Goal: Navigation & Orientation: Understand site structure

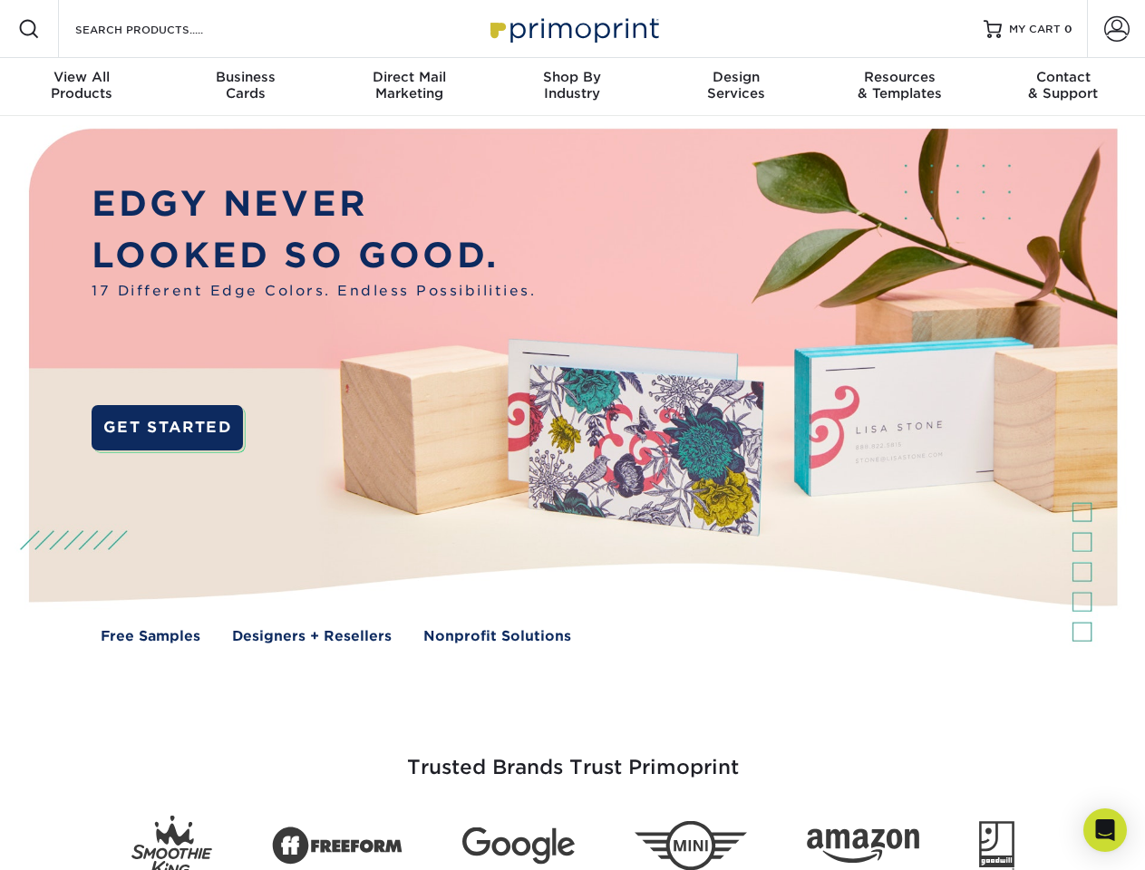
click at [572, 435] on img at bounding box center [571, 399] width 1133 height 566
click at [29, 29] on span at bounding box center [29, 29] width 22 height 22
click at [1116, 29] on span at bounding box center [1116, 28] width 25 height 25
click at [82, 87] on div "View All Products" at bounding box center [81, 85] width 163 height 33
click at [245, 87] on div "Business Cards" at bounding box center [244, 85] width 163 height 33
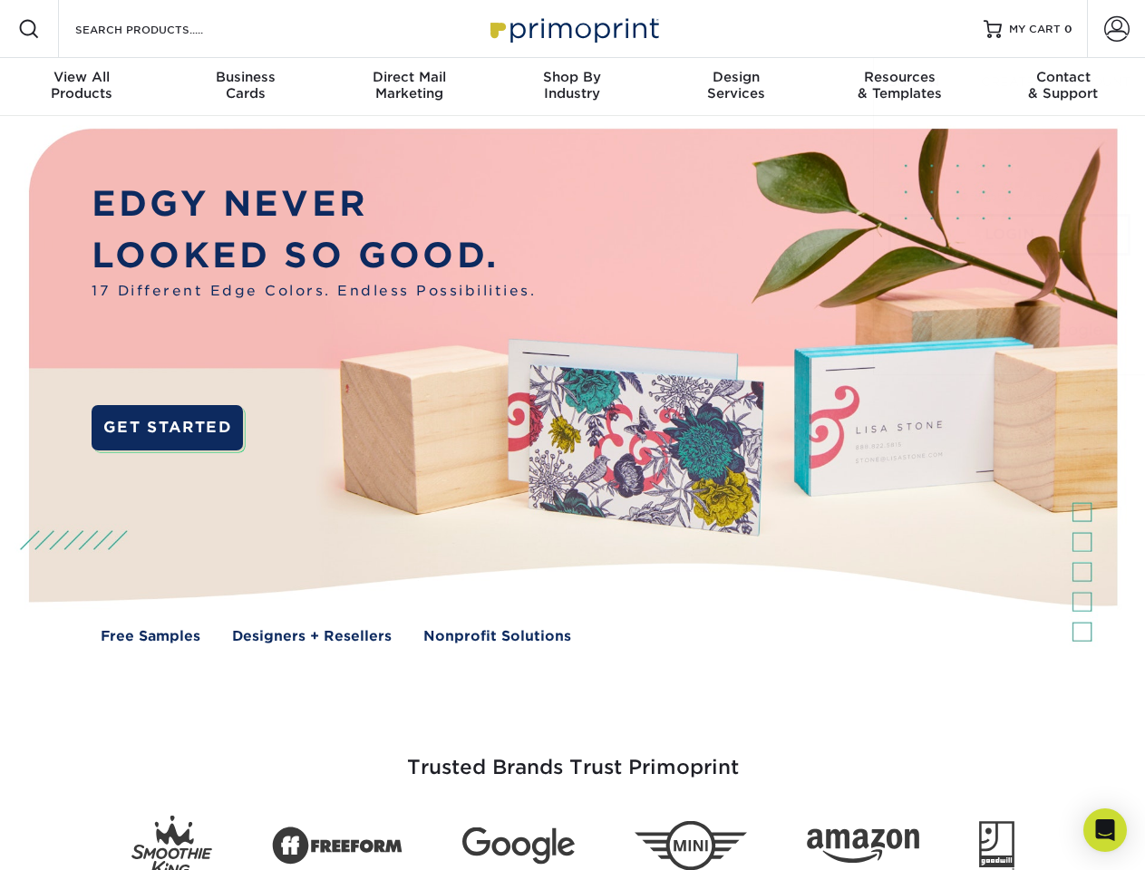
click at [409, 87] on div "Direct Mail Marketing" at bounding box center [408, 85] width 163 height 33
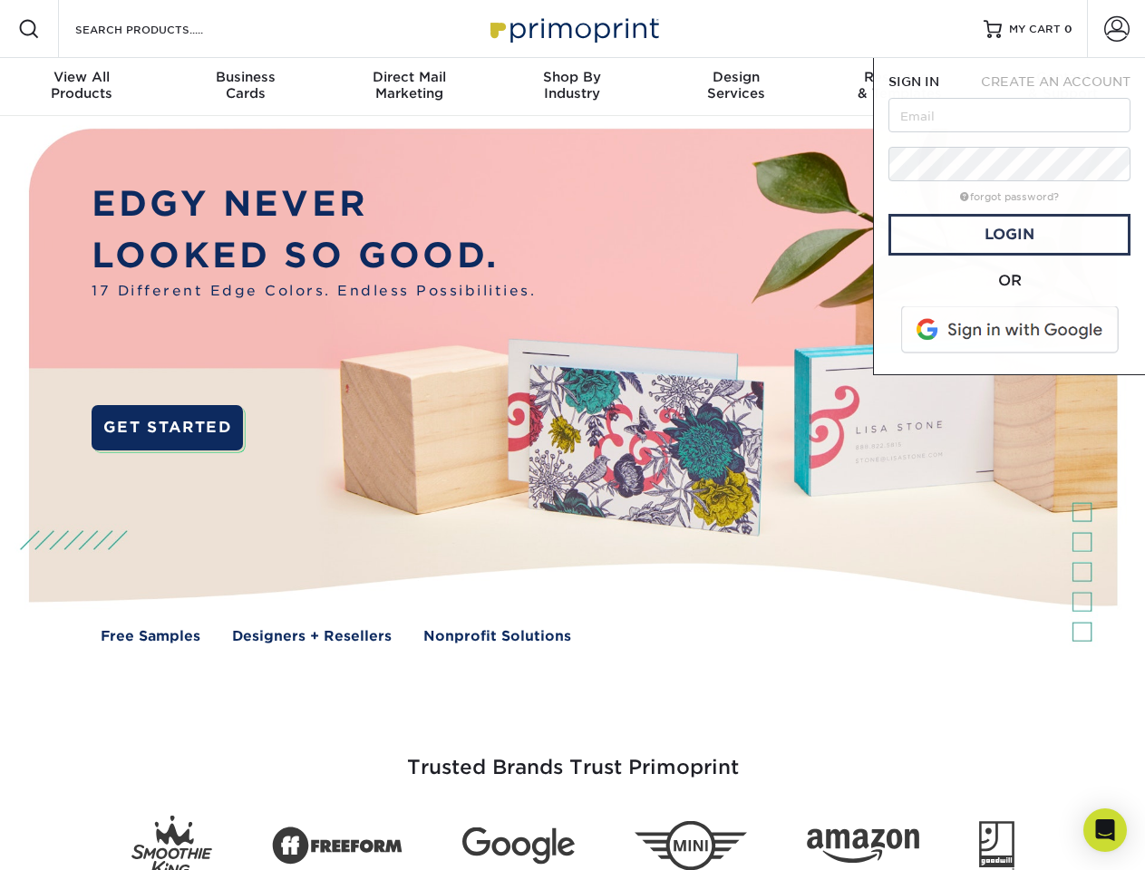
click at [572, 87] on div "Shop By Industry" at bounding box center [571, 85] width 163 height 33
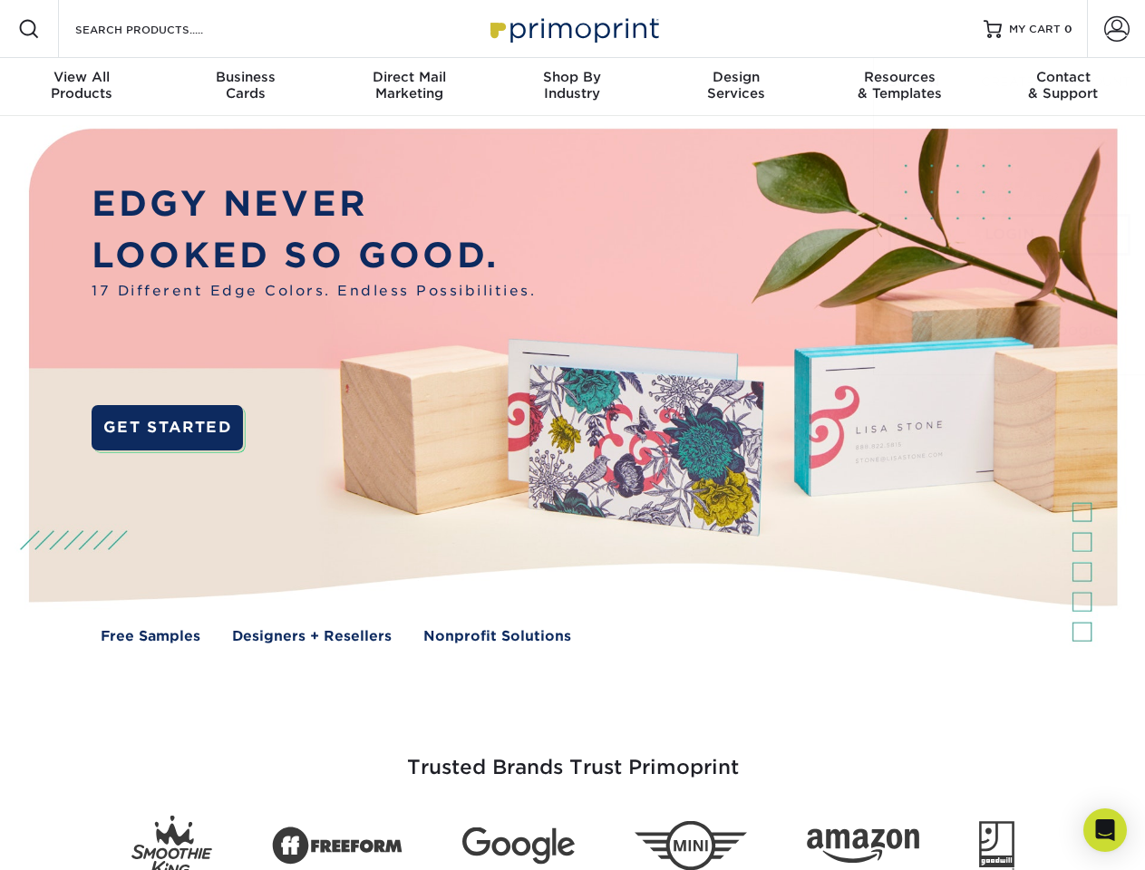
click at [736, 87] on div "Design Services" at bounding box center [735, 85] width 163 height 33
click at [899, 87] on span "SIGN IN" at bounding box center [913, 81] width 51 height 15
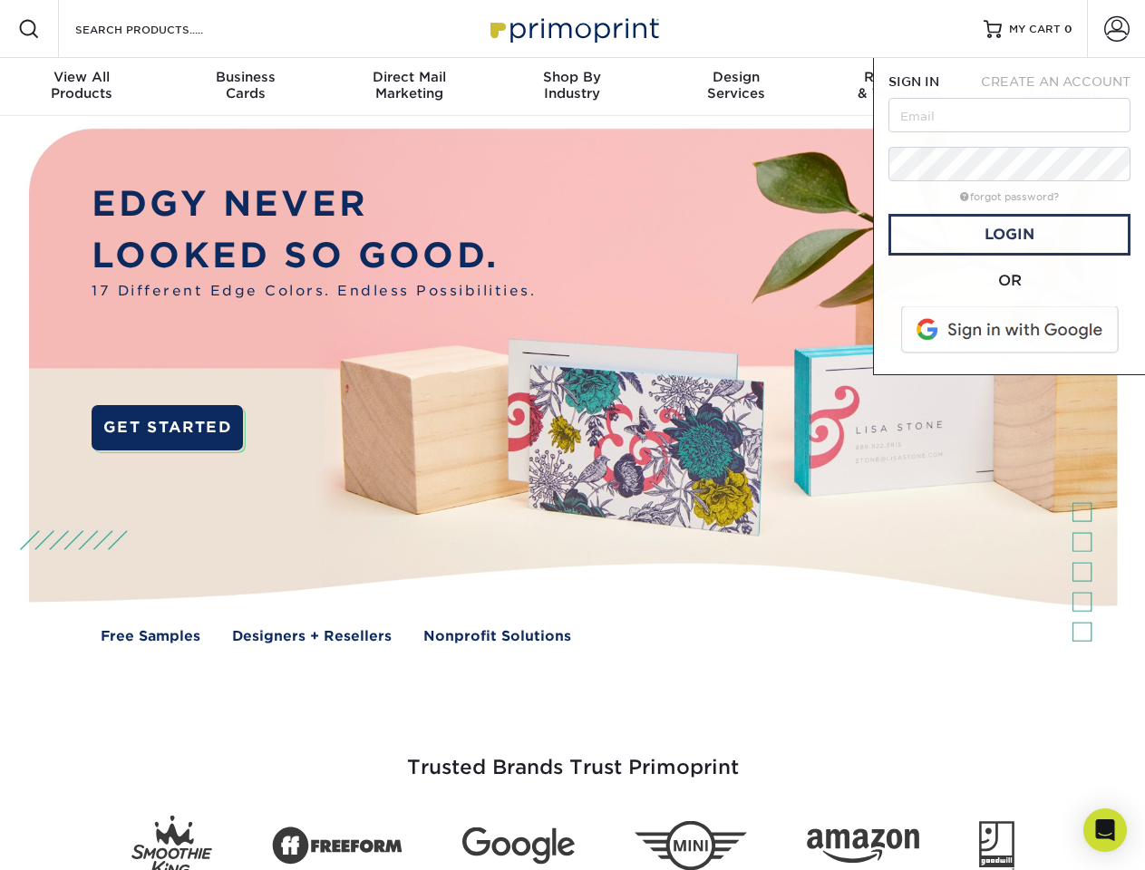
click at [1063, 87] on div "Contact & Support" at bounding box center [1063, 85] width 163 height 33
